Goal: Task Accomplishment & Management: Use online tool/utility

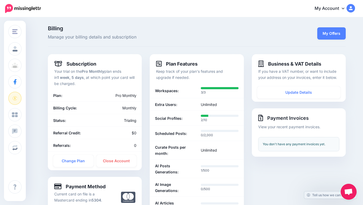
scroll to position [5, 0]
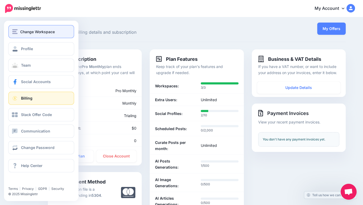
click at [13, 30] on img "button" at bounding box center [14, 31] width 5 height 5
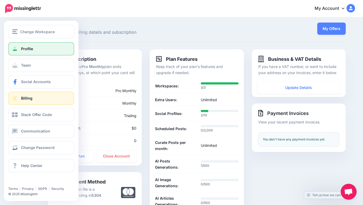
click at [17, 48] on span at bounding box center [14, 48] width 7 height 5
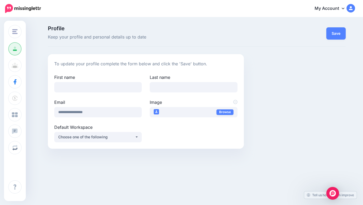
click at [323, 13] on link "My Account" at bounding box center [332, 8] width 46 height 13
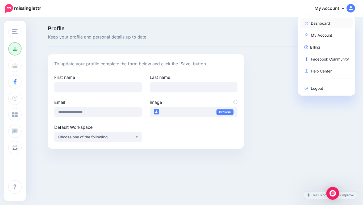
click at [314, 26] on link "Dashboard" at bounding box center [326, 23] width 53 height 10
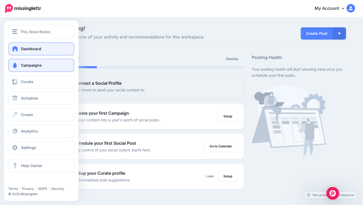
click at [18, 66] on span at bounding box center [14, 65] width 7 height 5
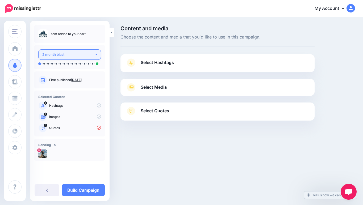
click at [95, 55] on button "2 month blast" at bounding box center [69, 54] width 63 height 10
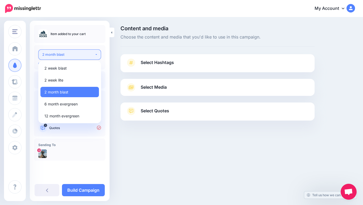
click at [95, 55] on button "2 month blast" at bounding box center [69, 54] width 63 height 10
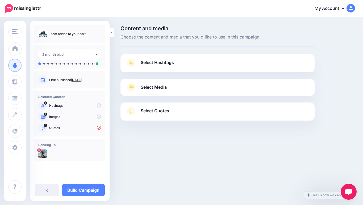
click at [99, 105] on icon at bounding box center [99, 105] width 4 height 4
click at [97, 117] on icon at bounding box center [99, 116] width 4 height 4
click at [78, 37] on li "Item added to your cart" at bounding box center [67, 34] width 35 height 10
click at [76, 62] on div at bounding box center [69, 61] width 63 height 3
click at [76, 62] on ul at bounding box center [69, 63] width 63 height 3
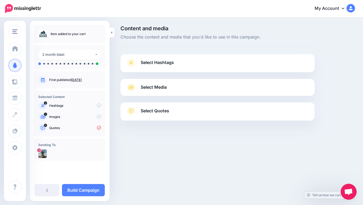
click at [65, 151] on div at bounding box center [69, 155] width 63 height 11
click at [45, 188] on link at bounding box center [47, 190] width 25 height 12
